Goal: Information Seeking & Learning: Learn about a topic

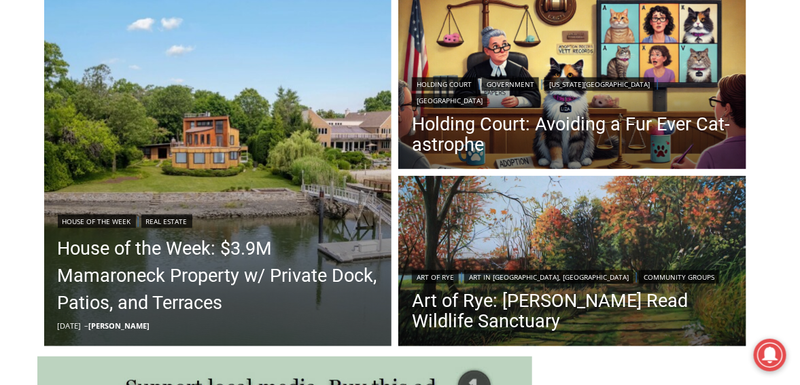
scroll to position [408, 0]
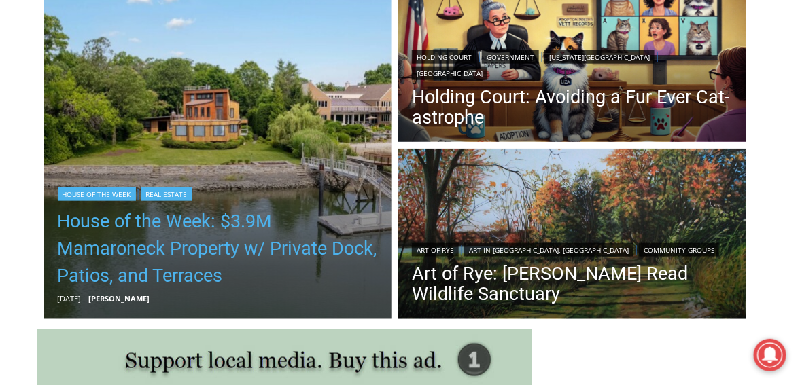
click at [220, 236] on link "House of the Week: $3.9M Mamaroneck Property w/ Private Dock, Patios, and Terra…" at bounding box center [218, 249] width 321 height 82
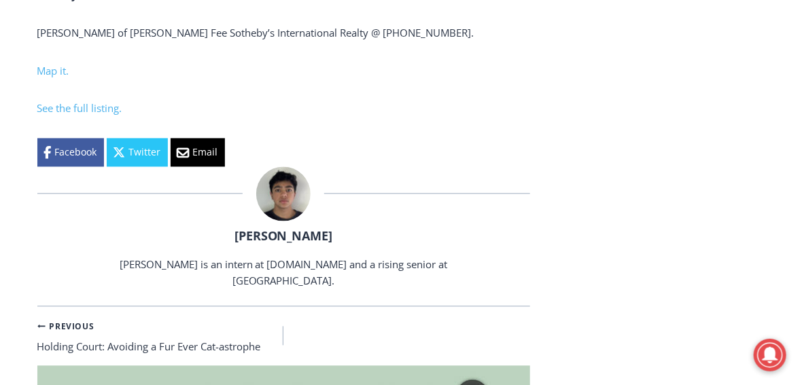
scroll to position [5550, 0]
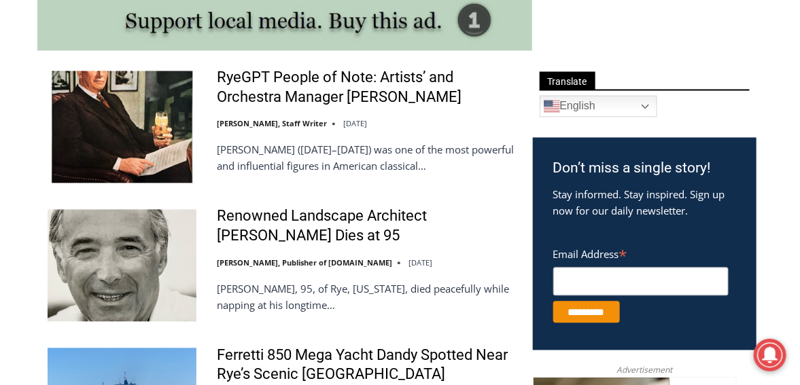
scroll to position [1156, 0]
